Goal: Obtain resource: Download file/media

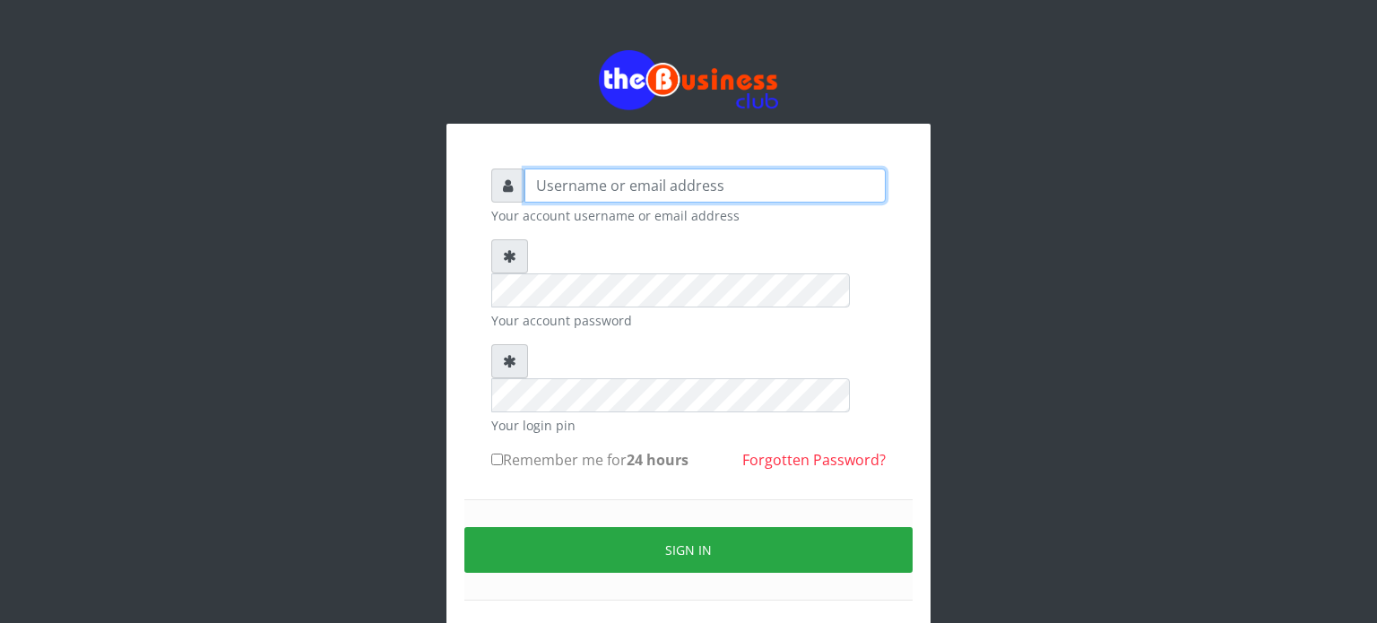
click at [602, 168] on input "text" at bounding box center [704, 185] width 361 height 34
type input "videx"
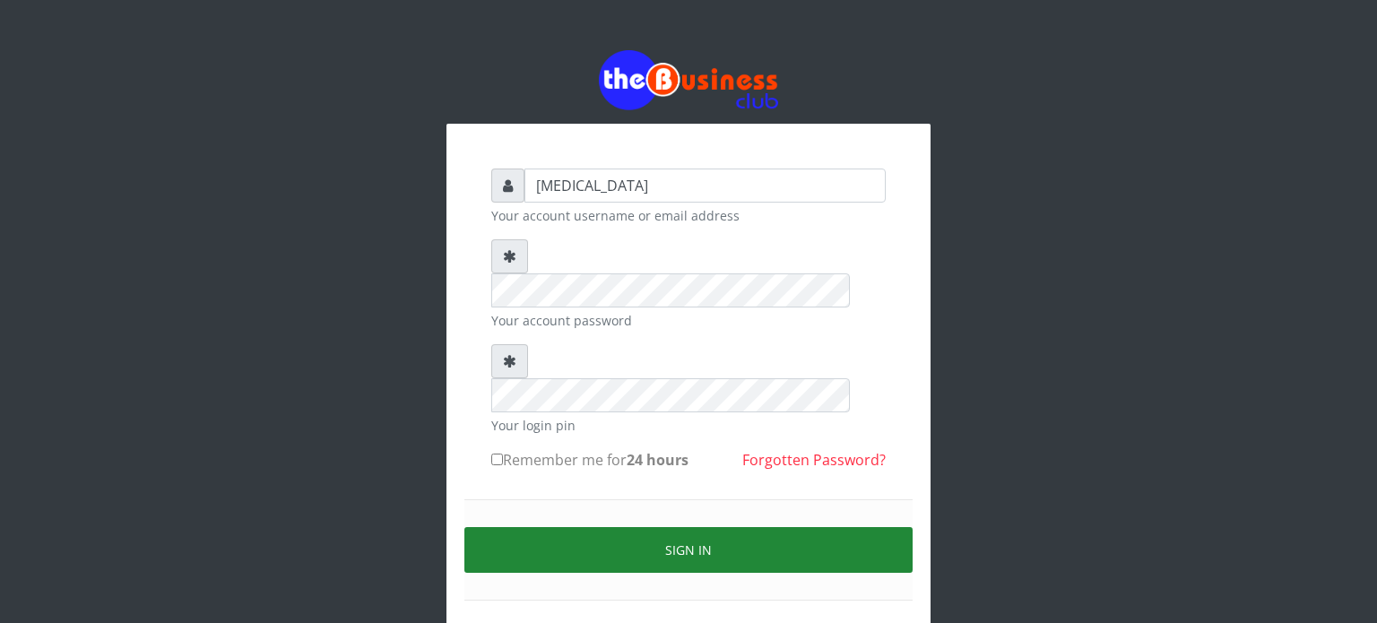
click at [626, 527] on button "Sign in" at bounding box center [688, 550] width 448 height 46
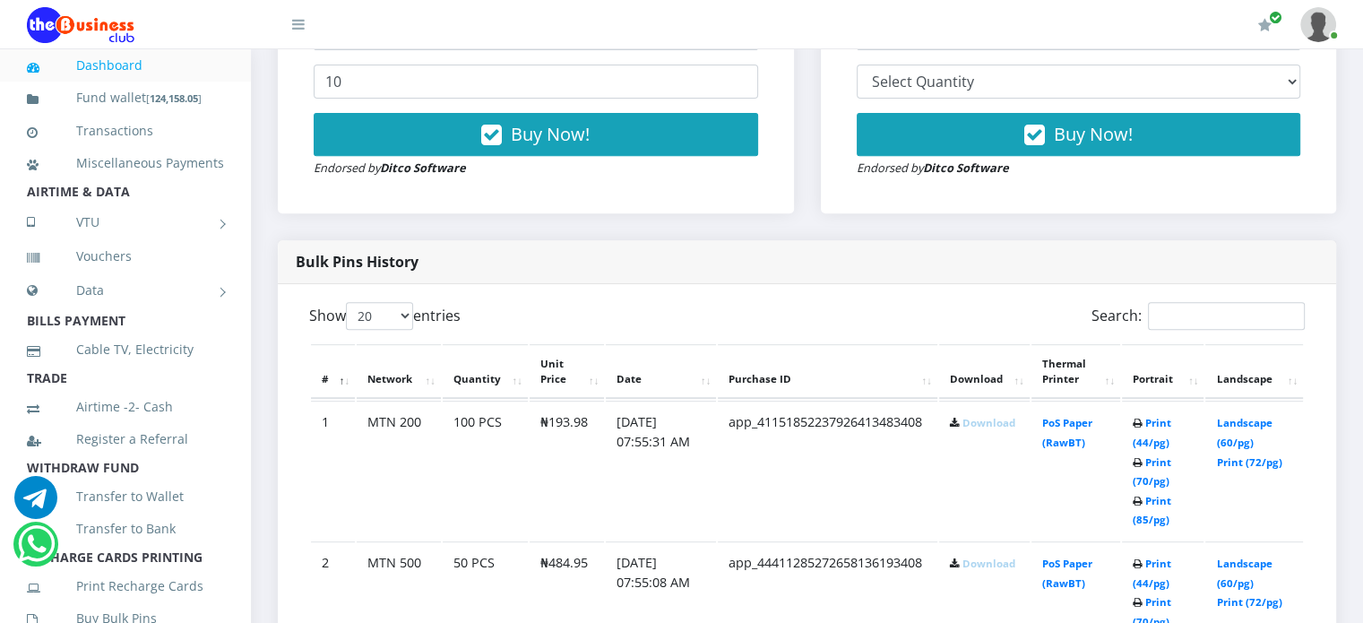
scroll to position [720, 0]
click at [991, 430] on link "Download" at bounding box center [989, 423] width 53 height 13
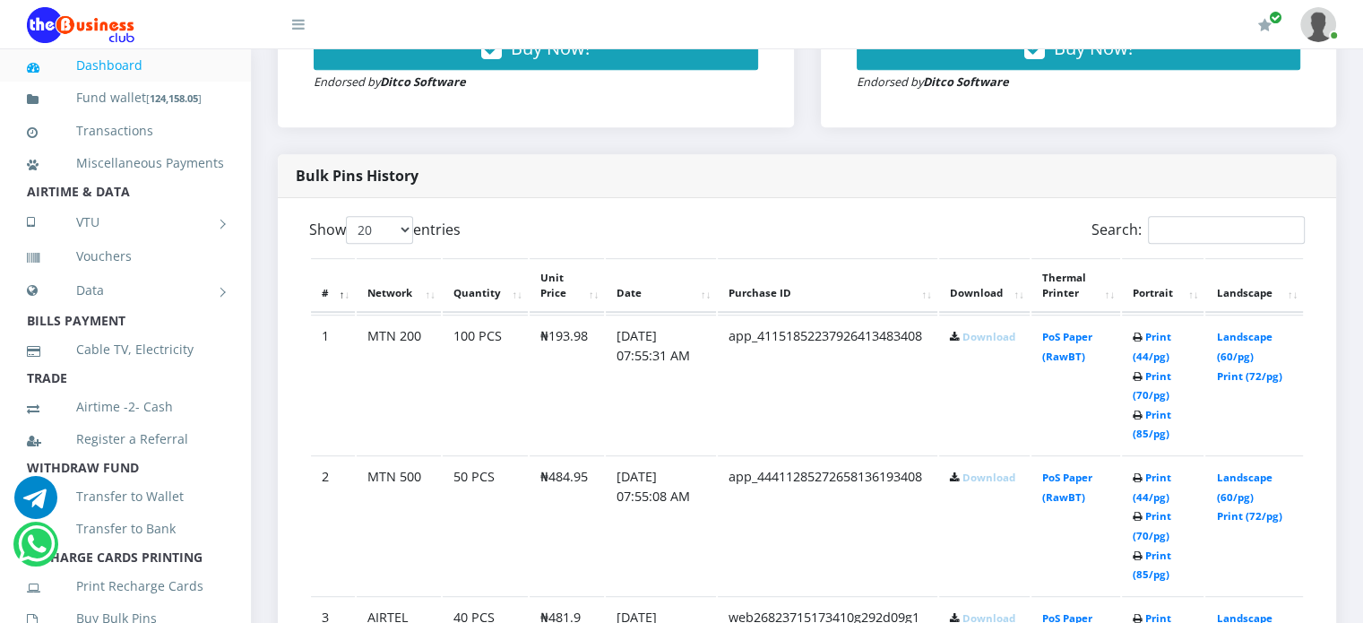
scroll to position [842, 0]
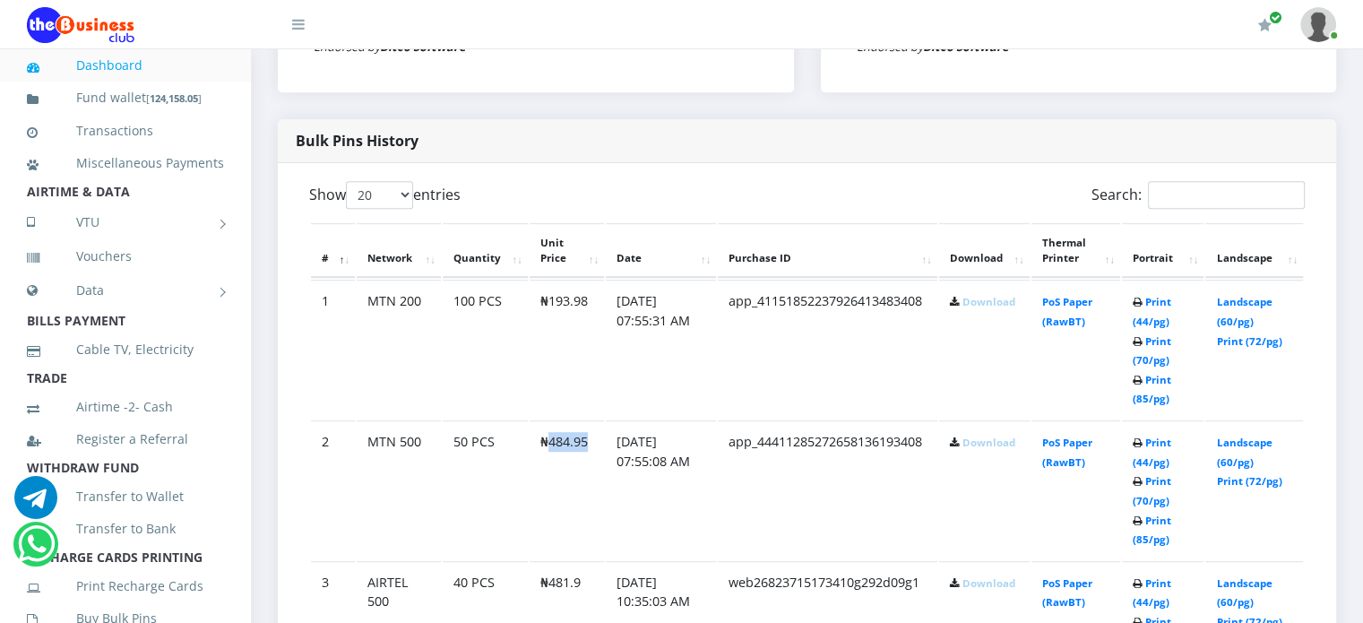
drag, startPoint x: 545, startPoint y: 459, endPoint x: 589, endPoint y: 458, distance: 43.9
click at [589, 458] on td "₦484.95" at bounding box center [567, 489] width 74 height 139
copy td "484.95"
drag, startPoint x: 546, startPoint y: 318, endPoint x: 591, endPoint y: 322, distance: 45.0
click at [591, 322] on td "₦193.98" at bounding box center [567, 349] width 74 height 139
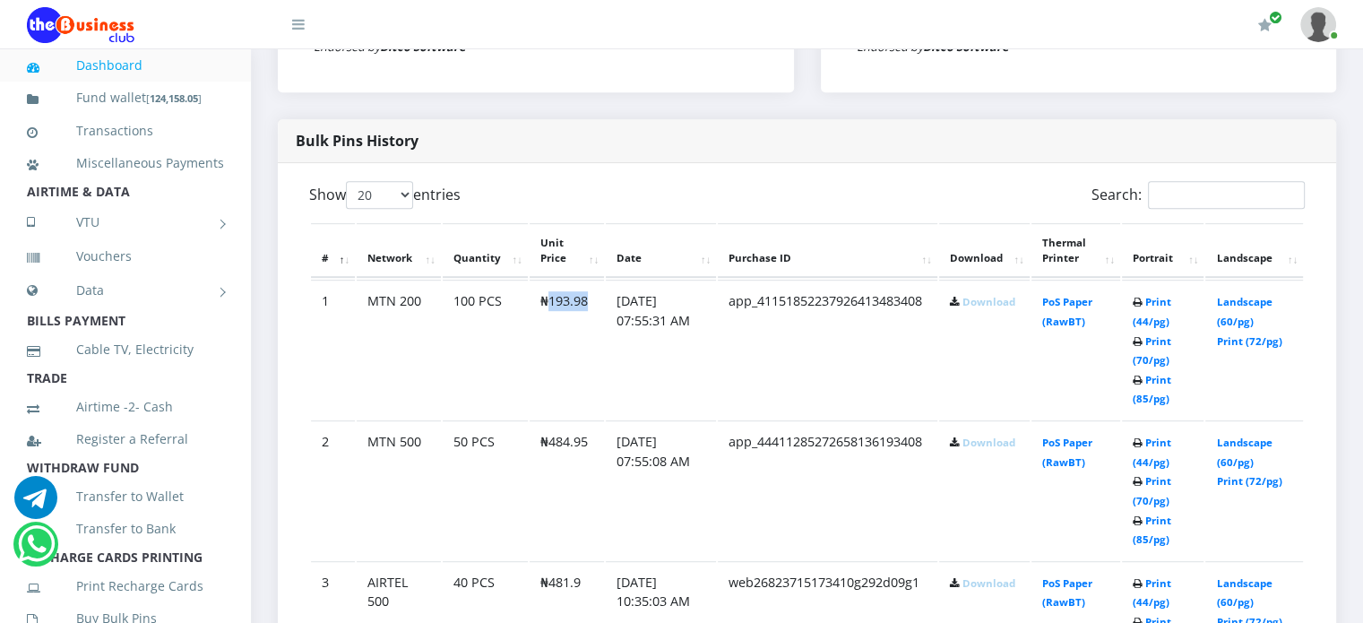
copy td "193.98"
